Goal: Book appointment/travel/reservation

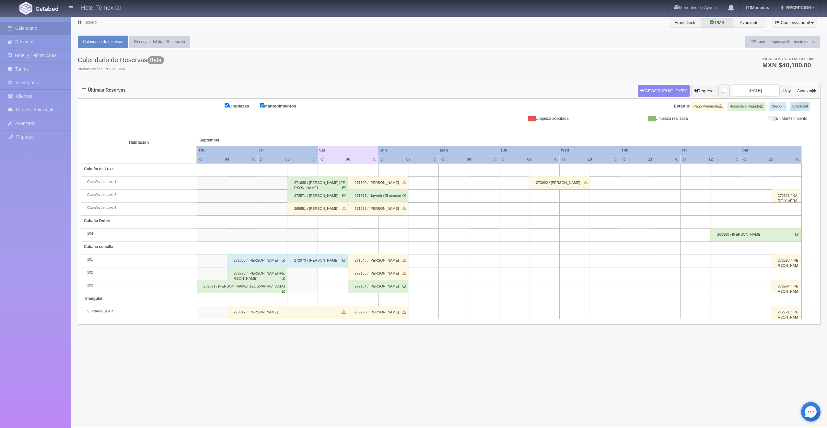
click at [796, 93] on button "Avanzar" at bounding box center [807, 91] width 24 height 12
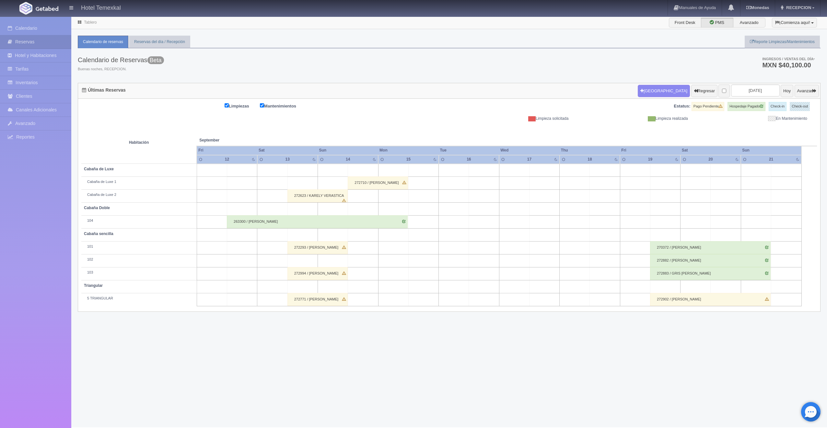
click at [360, 208] on td at bounding box center [363, 209] width 30 height 13
click at [368, 224] on button "[GEOGRAPHIC_DATA]" at bounding box center [365, 227] width 56 height 11
type input "[DATE]"
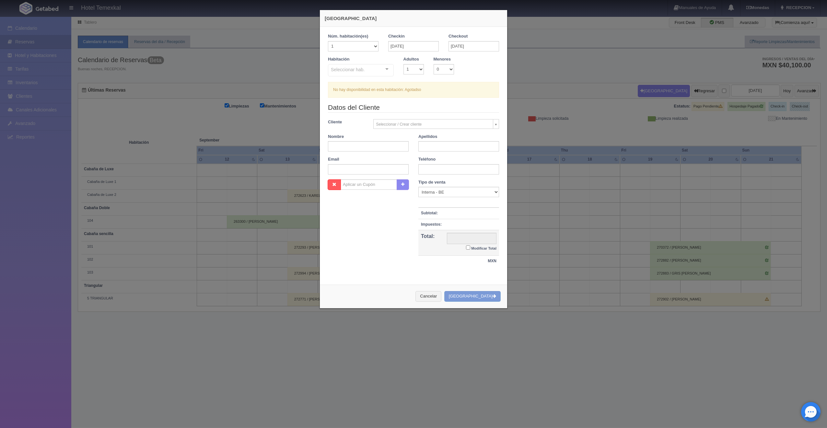
click at [382, 69] on div "Seleccionar hab. Cabaña sencilla Cabaña sencilla - Sin asignar 101 102 103 Tria…" at bounding box center [361, 70] width 66 height 13
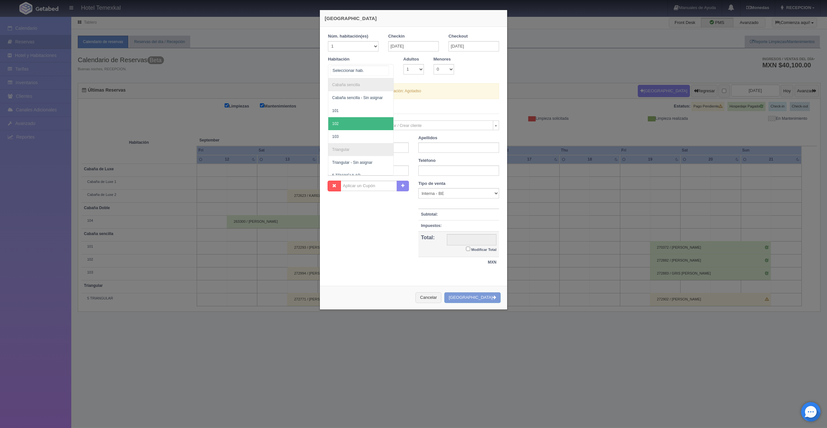
scroll to position [85, 0]
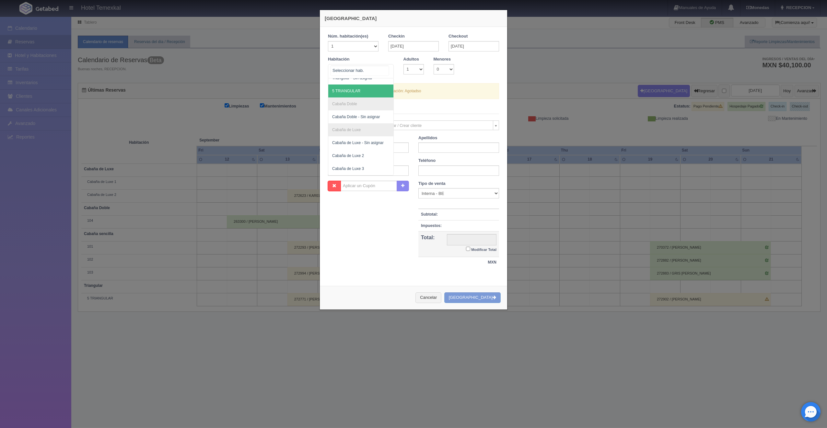
click at [347, 90] on span "5 TRIANGULAR" at bounding box center [346, 91] width 28 height 5
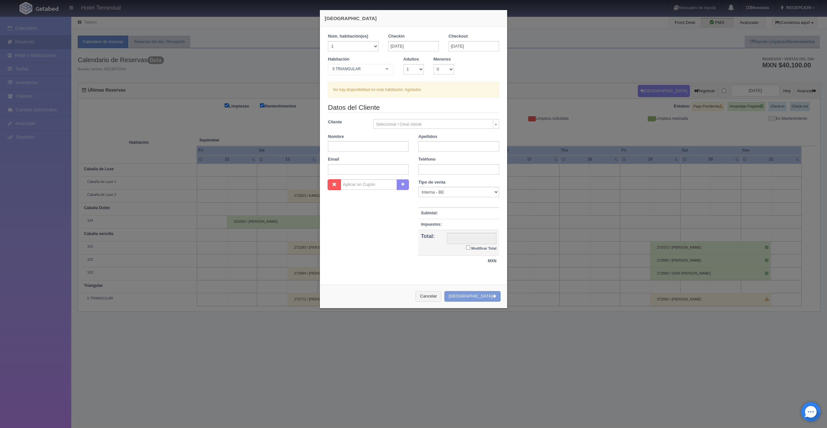
checkbox input "false"
click at [576, 106] on div "Nueva Reserva Núm. habitación(es) 1 2 3 4 5 6 7 8 9 10 11 12 13 14 15 16 17 18 …" at bounding box center [413, 214] width 827 height 428
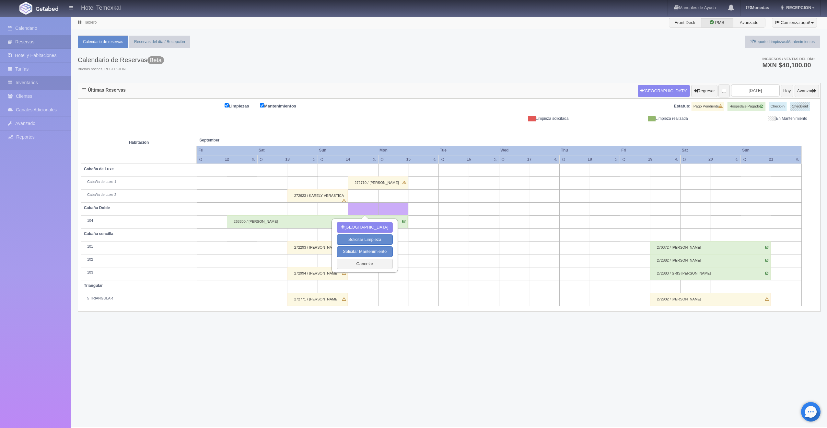
click at [42, 79] on link "Inventarios" at bounding box center [35, 82] width 71 height 13
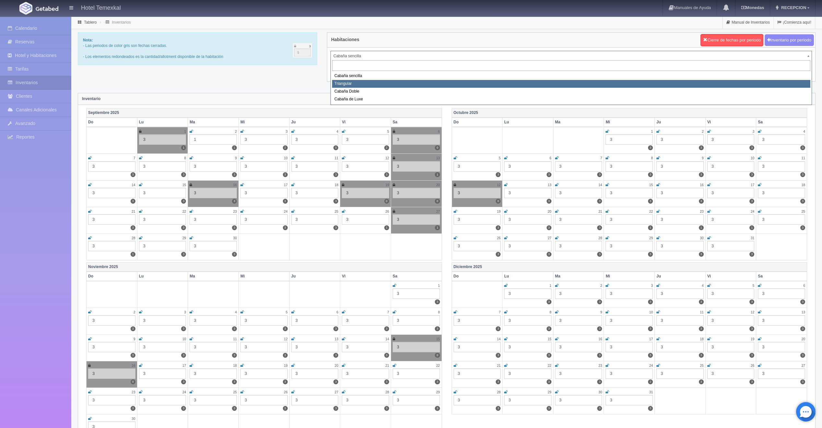
select select "2119"
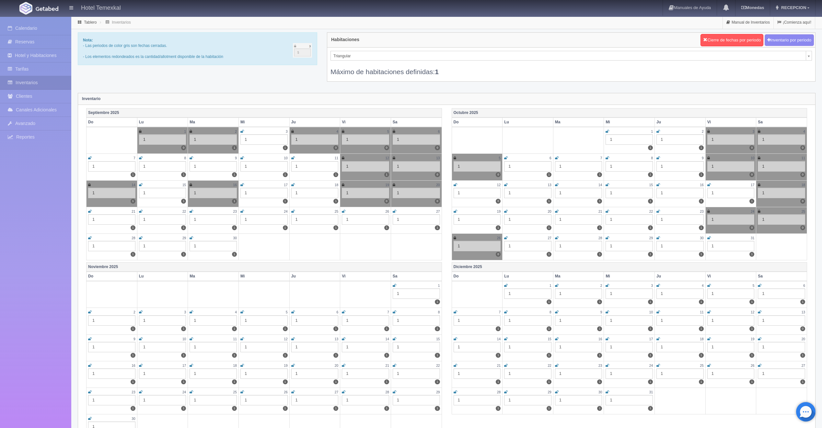
click at [88, 183] on icon at bounding box center [89, 185] width 3 height 4
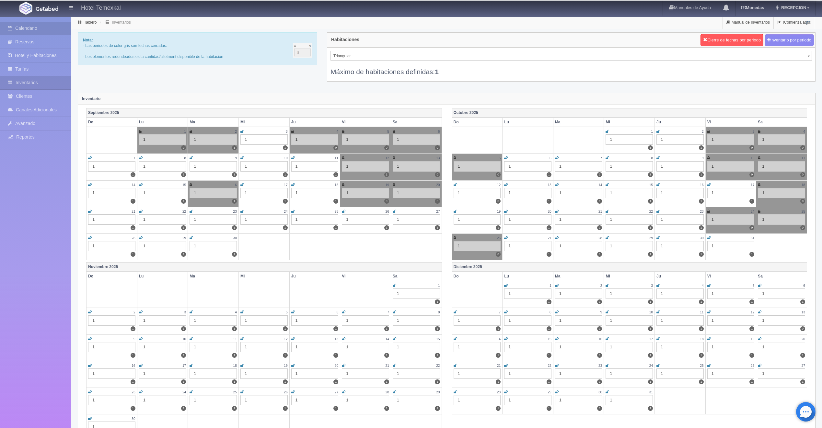
click at [45, 26] on link "Calendario" at bounding box center [35, 28] width 71 height 13
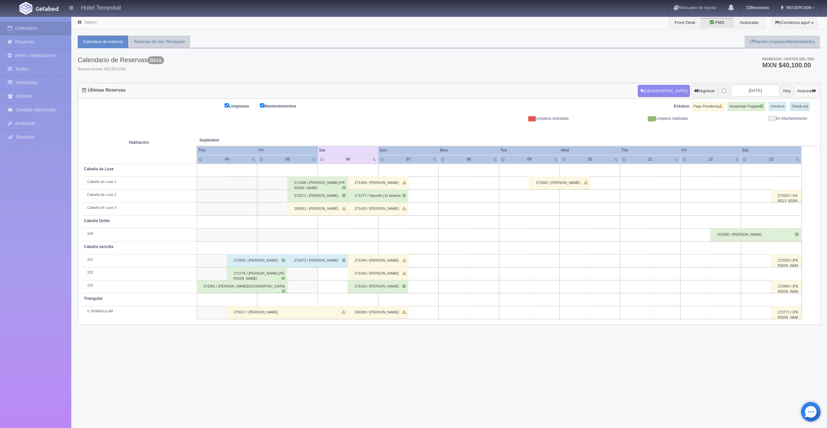
click at [803, 90] on button "Avanzar" at bounding box center [807, 91] width 24 height 12
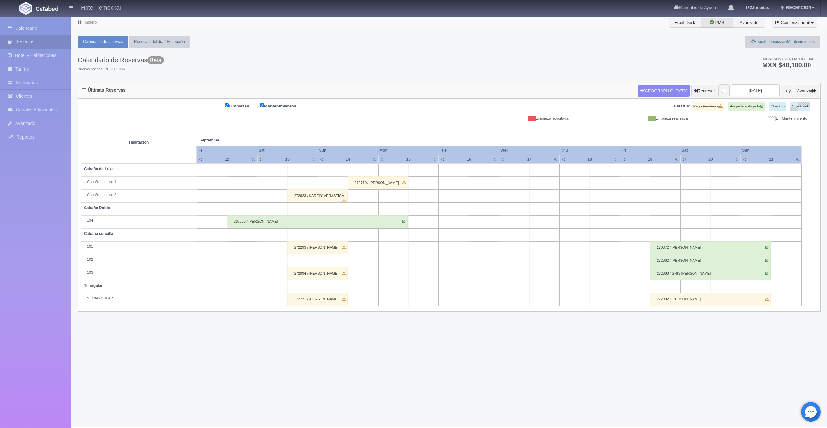
click at [357, 194] on td at bounding box center [363, 196] width 30 height 13
click at [364, 214] on button "[GEOGRAPHIC_DATA]" at bounding box center [365, 214] width 56 height 11
type input "14-09-2025"
type input "15-09-2025"
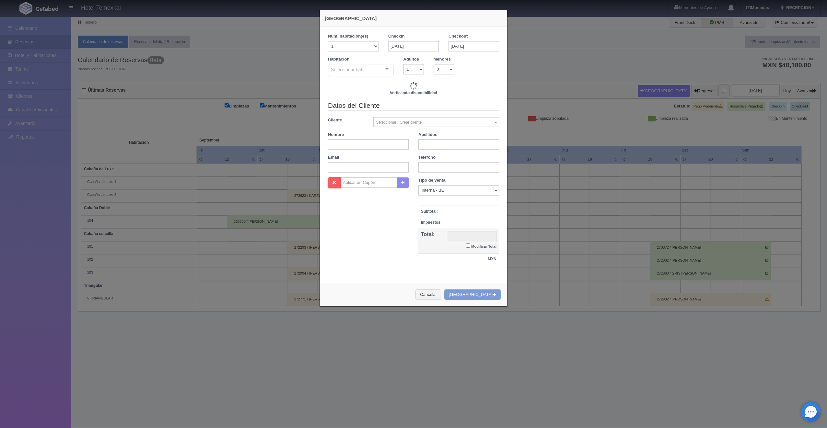
checkbox input "false"
type input "4800.00"
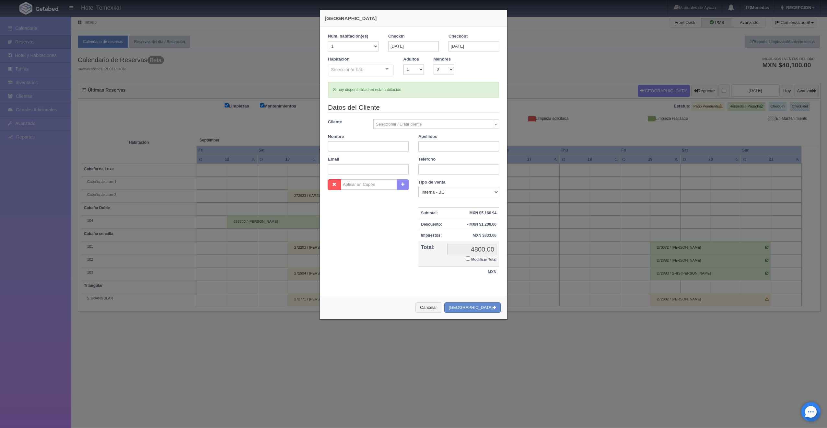
checkbox input "false"
click at [381, 68] on div "Seleccionar hab. No elements found. Consider changing the search query. List is…" at bounding box center [361, 70] width 66 height 13
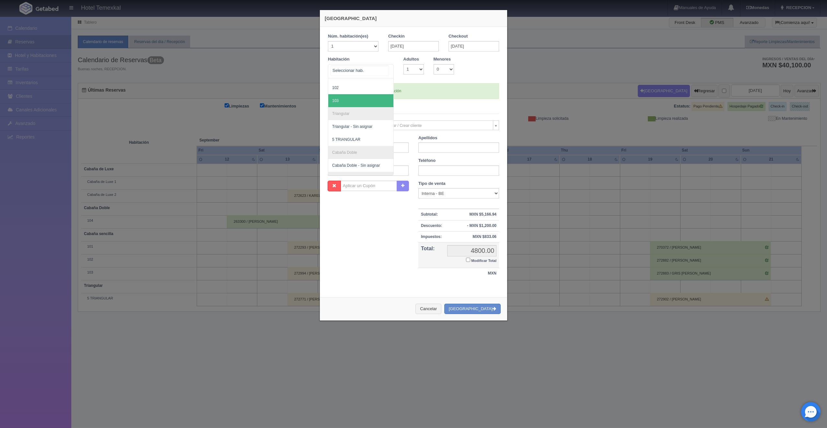
scroll to position [65, 0]
click at [350, 104] on span "Triangular - Sin asignar" at bounding box center [360, 97] width 65 height 13
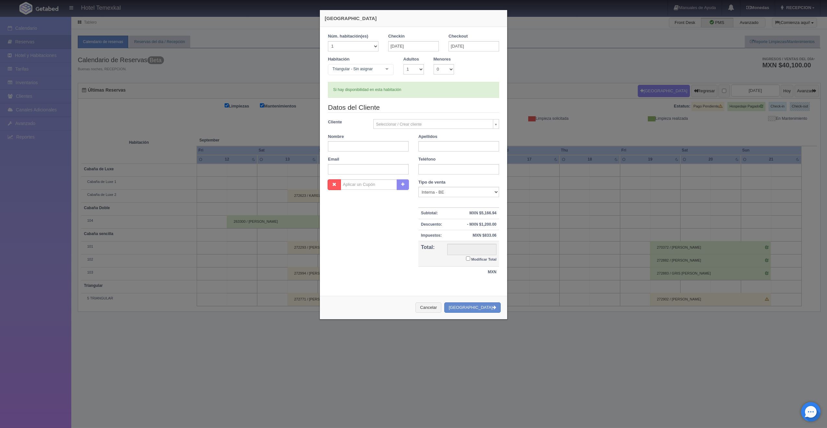
checkbox input "false"
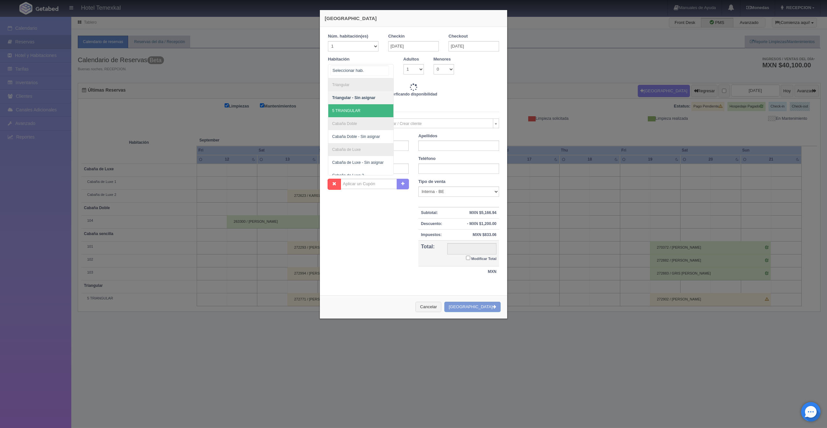
type input "6500.00"
checkbox input "false"
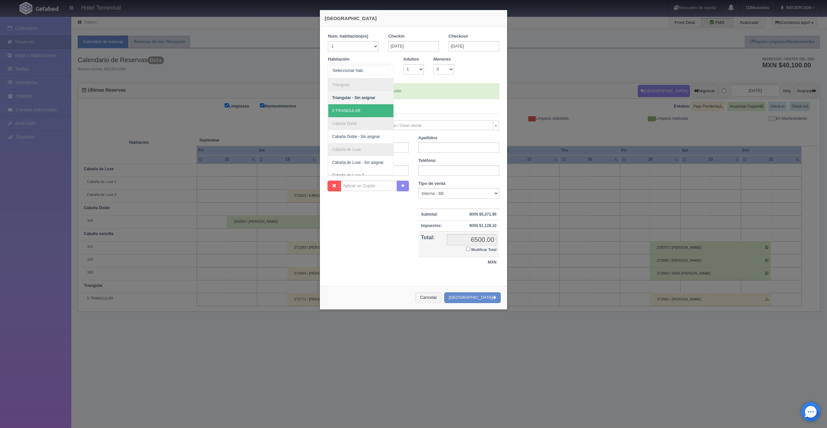
click at [353, 109] on span "5 TRIANGULAR" at bounding box center [346, 111] width 28 height 5
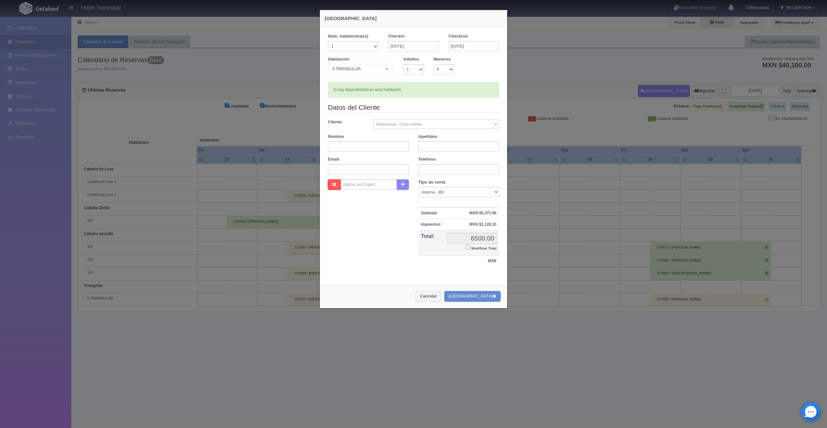
checkbox input "false"
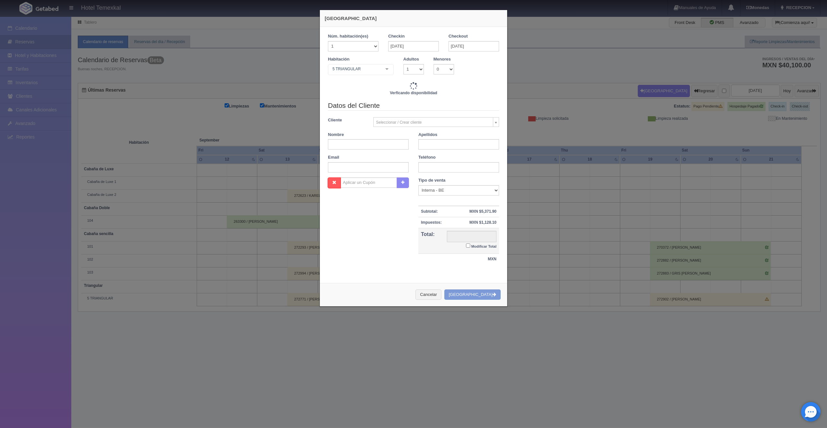
type input "6500.00"
checkbox input "false"
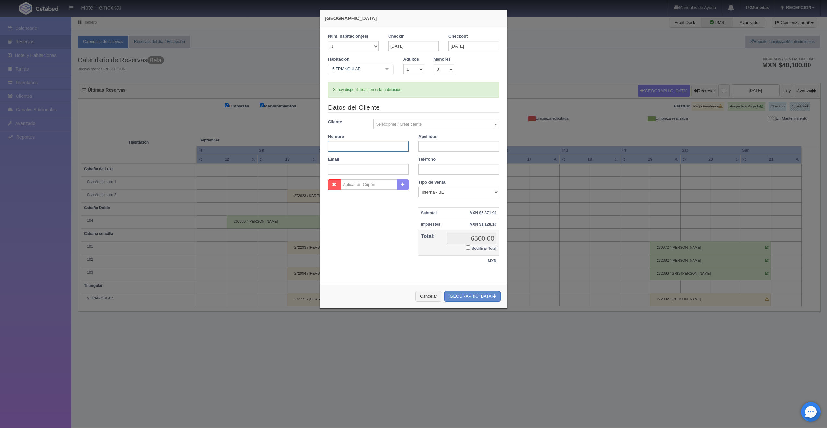
click at [378, 148] on input "text" at bounding box center [368, 146] width 81 height 10
type input "[PERSON_NAME]"
click at [440, 147] on input "text" at bounding box center [458, 146] width 81 height 10
type input "[PERSON_NAME]"
click at [373, 279] on div "Núm. habitación(es) 1 2 3 4 5 6 7 8 9 10 11 12 13 14 15 16 17 18 19 20 Checkin …" at bounding box center [413, 153] width 187 height 253
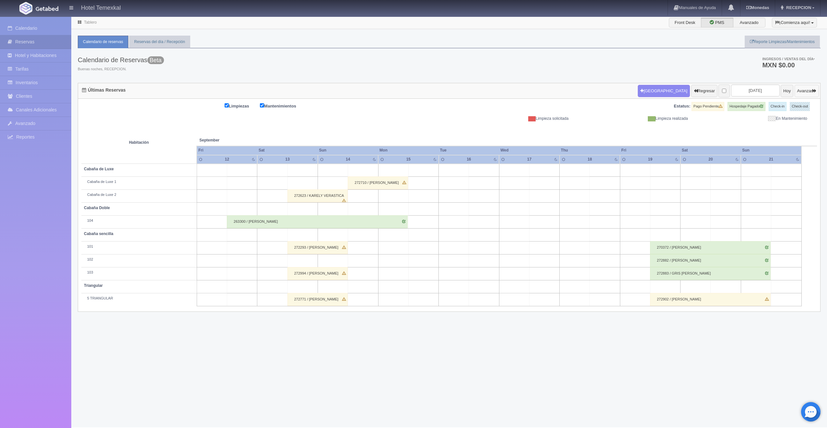
click at [800, 91] on button "Avanzar" at bounding box center [807, 91] width 24 height 12
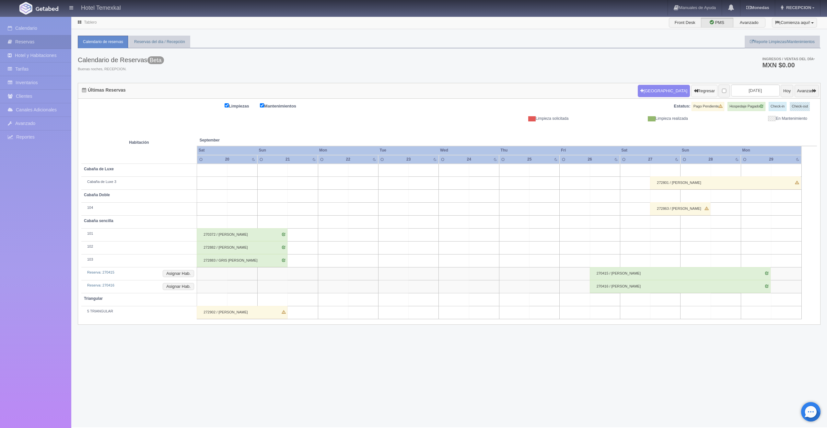
click at [691, 92] on button "Regresar" at bounding box center [704, 91] width 26 height 12
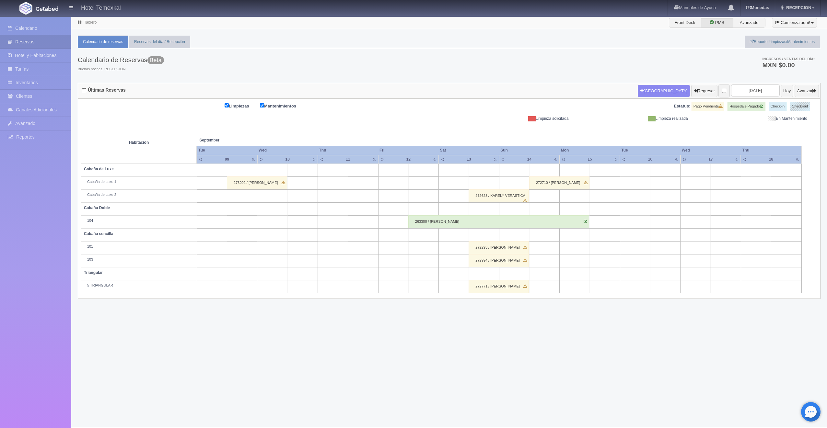
click at [548, 199] on td at bounding box center [544, 196] width 30 height 13
click at [541, 214] on button "Nueva Reserva" at bounding box center [546, 214] width 56 height 11
type input "[DATE]"
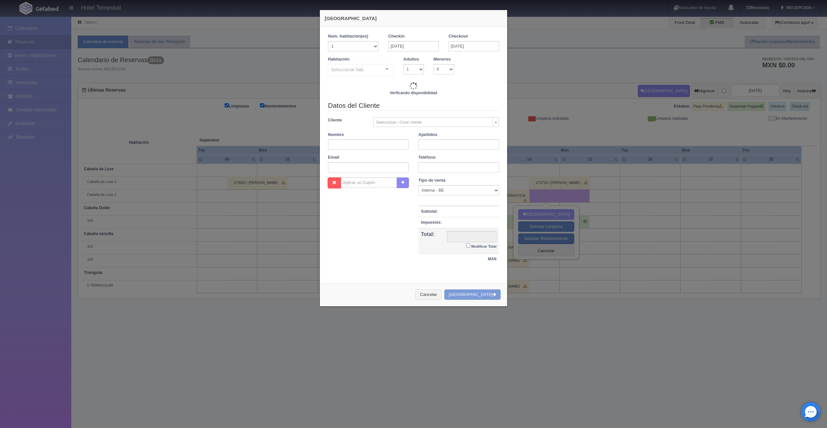
checkbox input "false"
type input "4800.00"
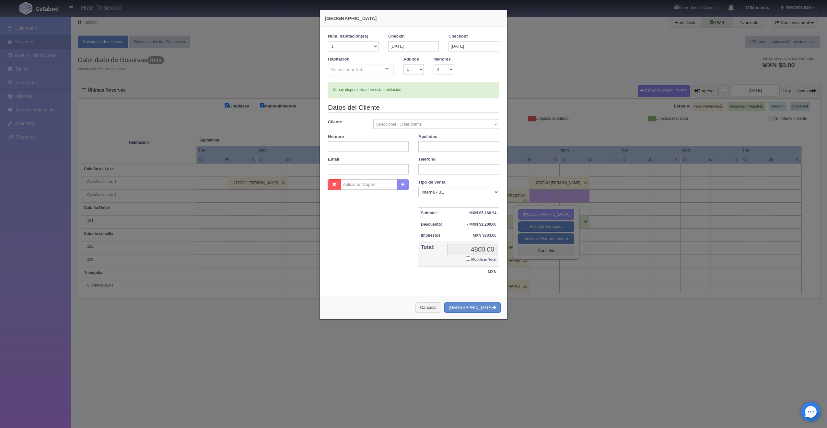
checkbox input "false"
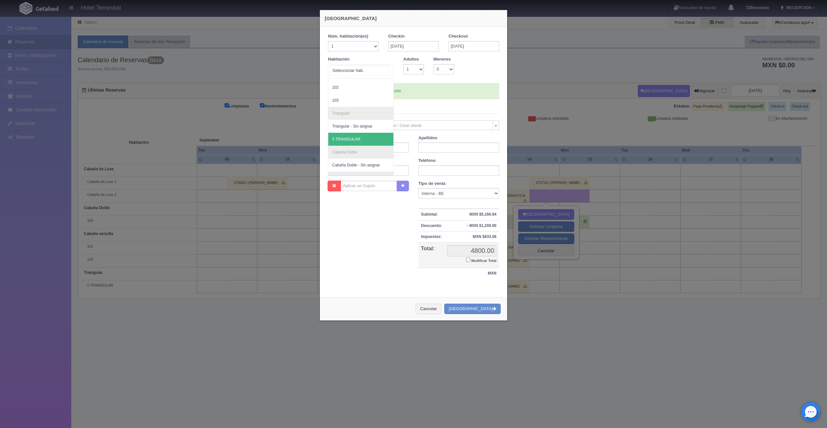
scroll to position [65, 0]
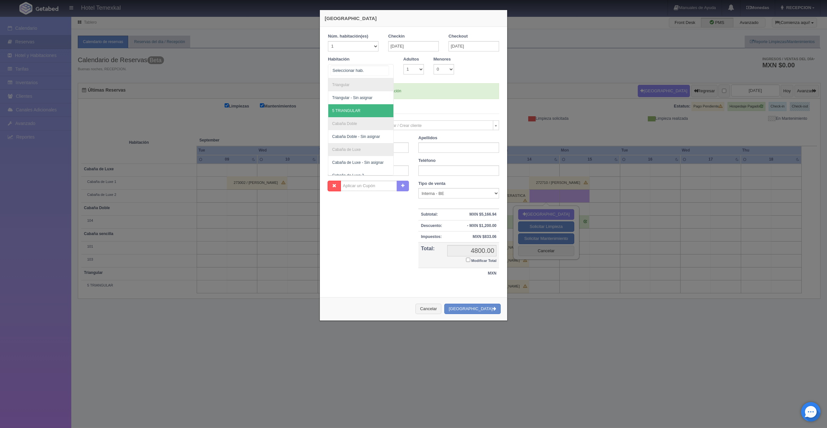
click at [350, 112] on span "5 TRIANGULAR" at bounding box center [346, 111] width 28 height 5
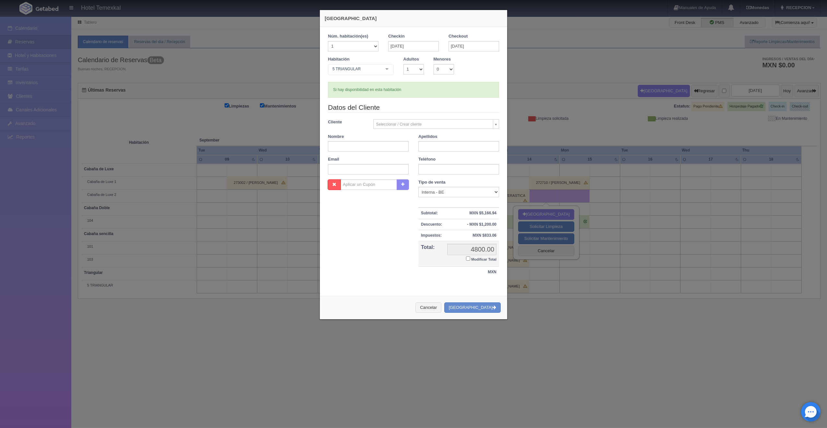
checkbox input "false"
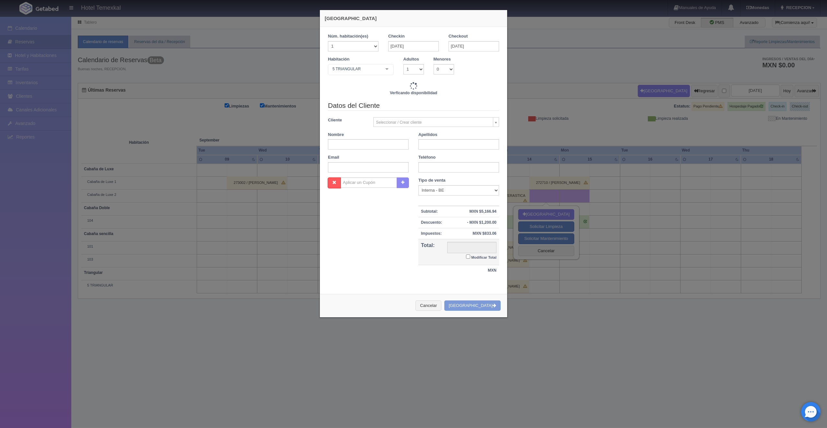
type input "6500.00"
checkbox input "false"
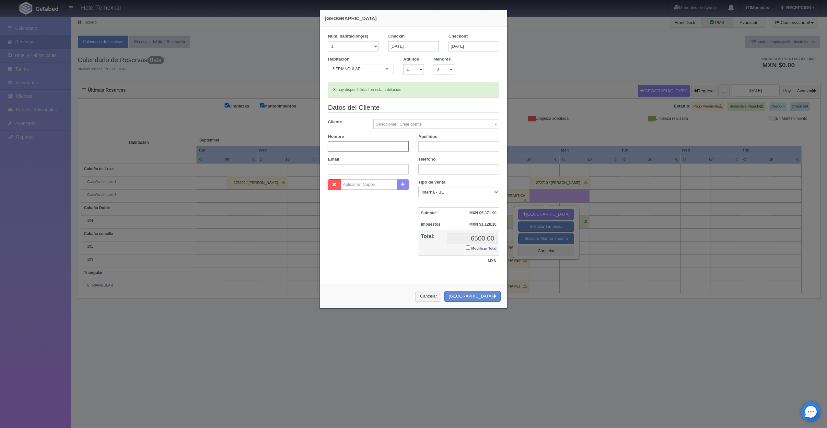
click at [382, 143] on input "text" at bounding box center [368, 146] width 81 height 10
type input "KAROLINA"
click at [420, 146] on input "text" at bounding box center [458, 146] width 81 height 10
type input "OROZCO"
click at [466, 249] on input "Modificar Total" at bounding box center [468, 248] width 4 height 4
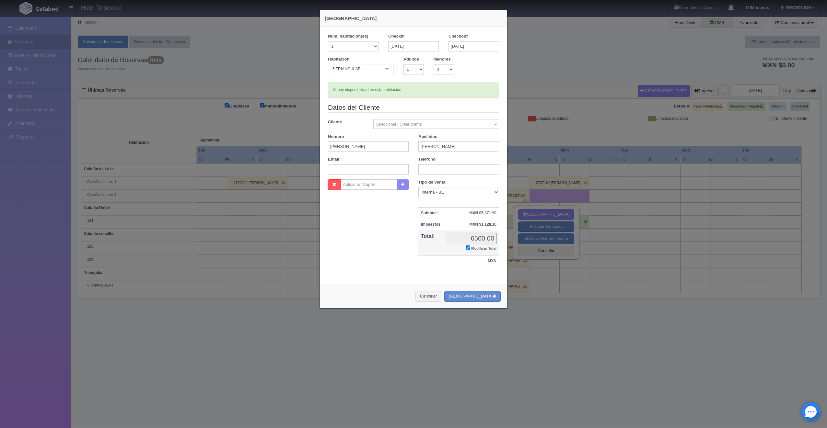
checkbox input "true"
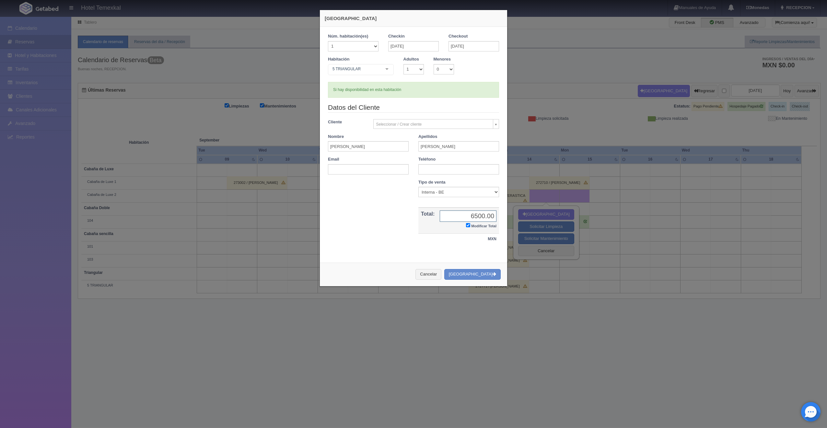
click at [485, 216] on input "6500.00" at bounding box center [468, 216] width 57 height 11
click at [493, 214] on input "600" at bounding box center [468, 216] width 57 height 11
type input "6000"
click at [477, 274] on button "[GEOGRAPHIC_DATA]" at bounding box center [472, 274] width 56 height 11
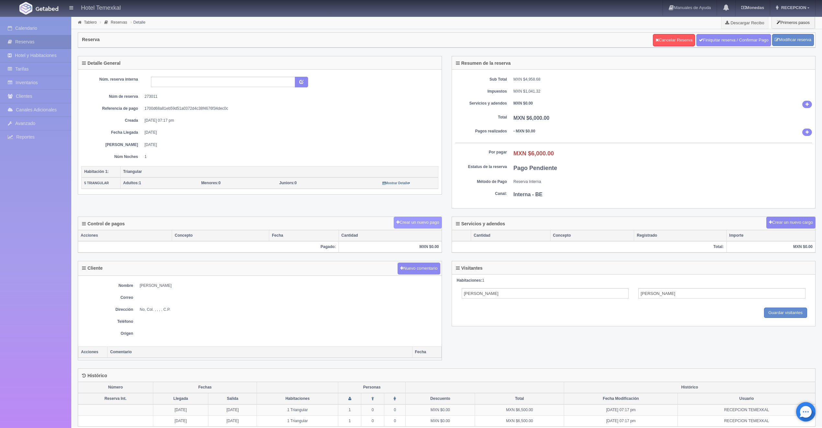
click at [405, 224] on button "Crear un nuevo pago" at bounding box center [418, 223] width 48 height 12
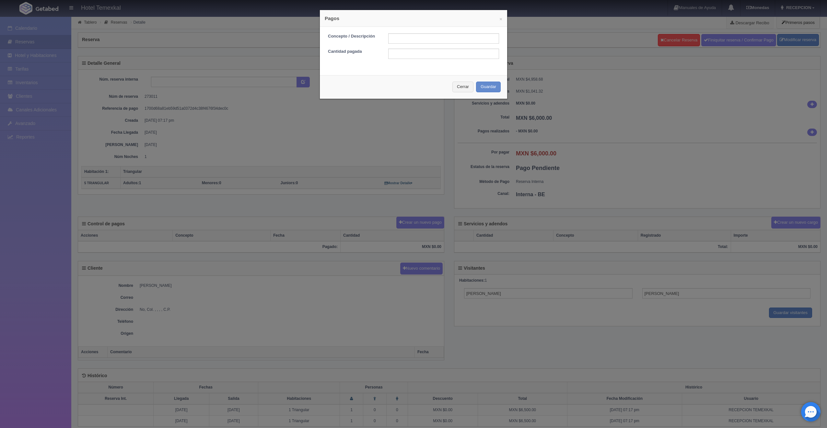
click at [401, 33] on div "Concepto / Descripción Cantidad pagada" at bounding box center [413, 48] width 187 height 43
click at [401, 37] on input "text" at bounding box center [443, 38] width 111 height 10
type input "PRIMER ABONO"
click at [392, 55] on input "text" at bounding box center [443, 54] width 111 height 10
type input "3000"
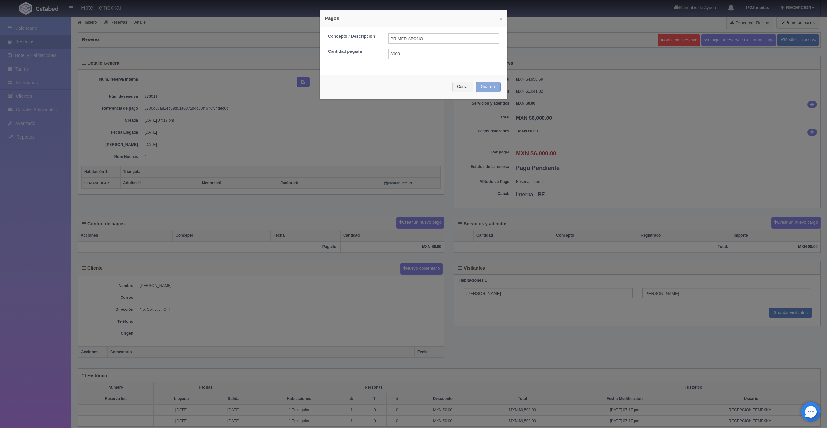
click at [486, 88] on button "Guardar" at bounding box center [488, 87] width 25 height 11
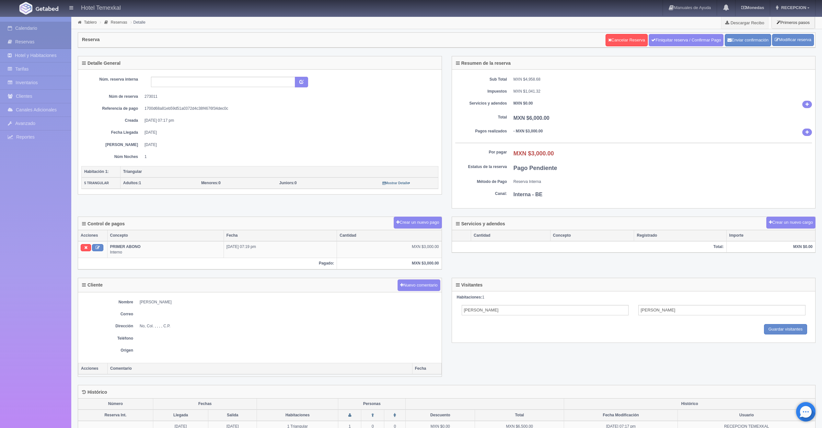
click at [43, 28] on link "Calendario" at bounding box center [35, 28] width 71 height 13
